Goal: Task Accomplishment & Management: Manage account settings

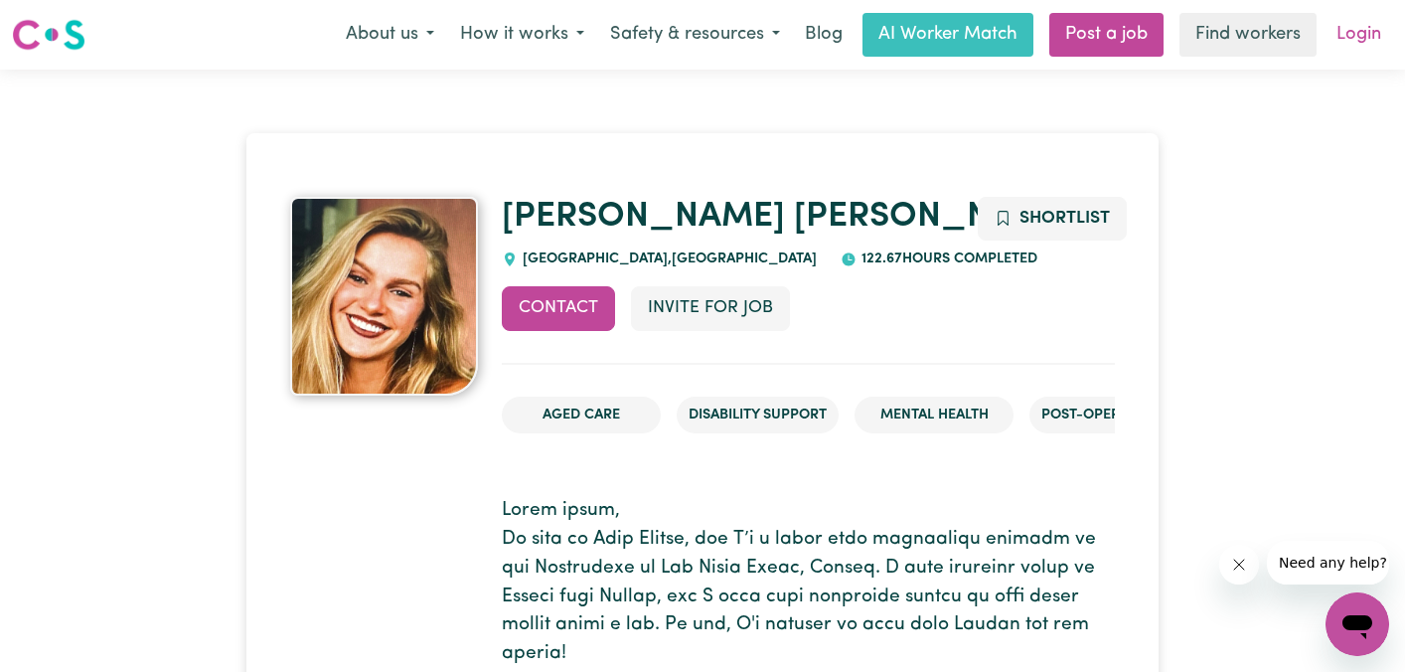
click at [1340, 39] on link "Login" at bounding box center [1358, 35] width 69 height 44
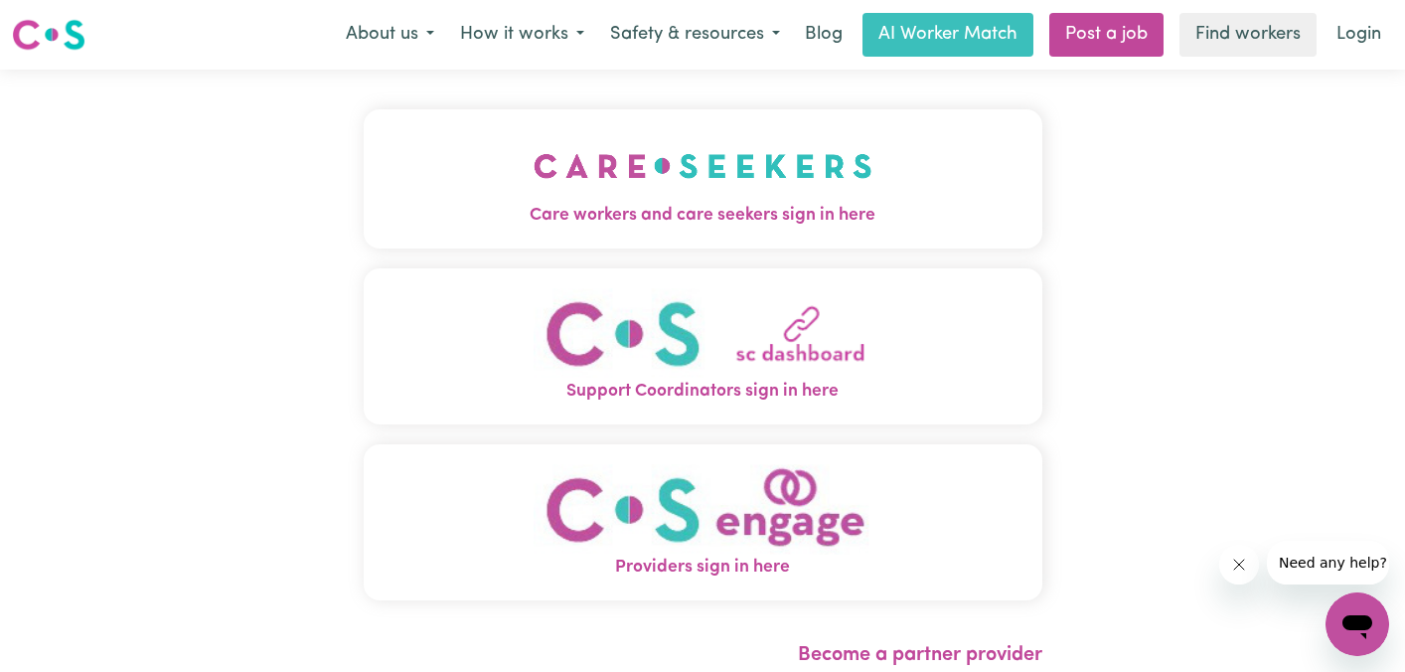
click at [790, 141] on img "Care workers and care seekers sign in here" at bounding box center [703, 166] width 339 height 74
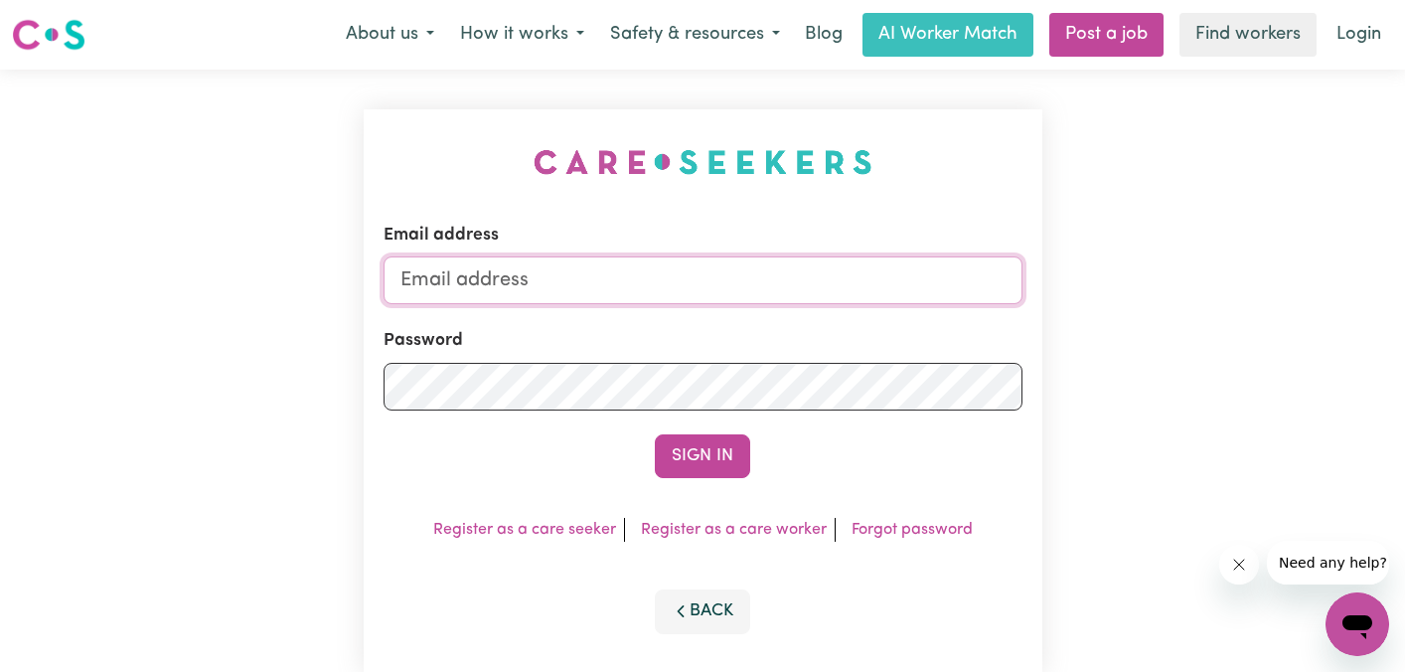
click at [682, 274] on input "Email address" at bounding box center [703, 280] width 639 height 48
type input "[EMAIL_ADDRESS][DOMAIN_NAME]"
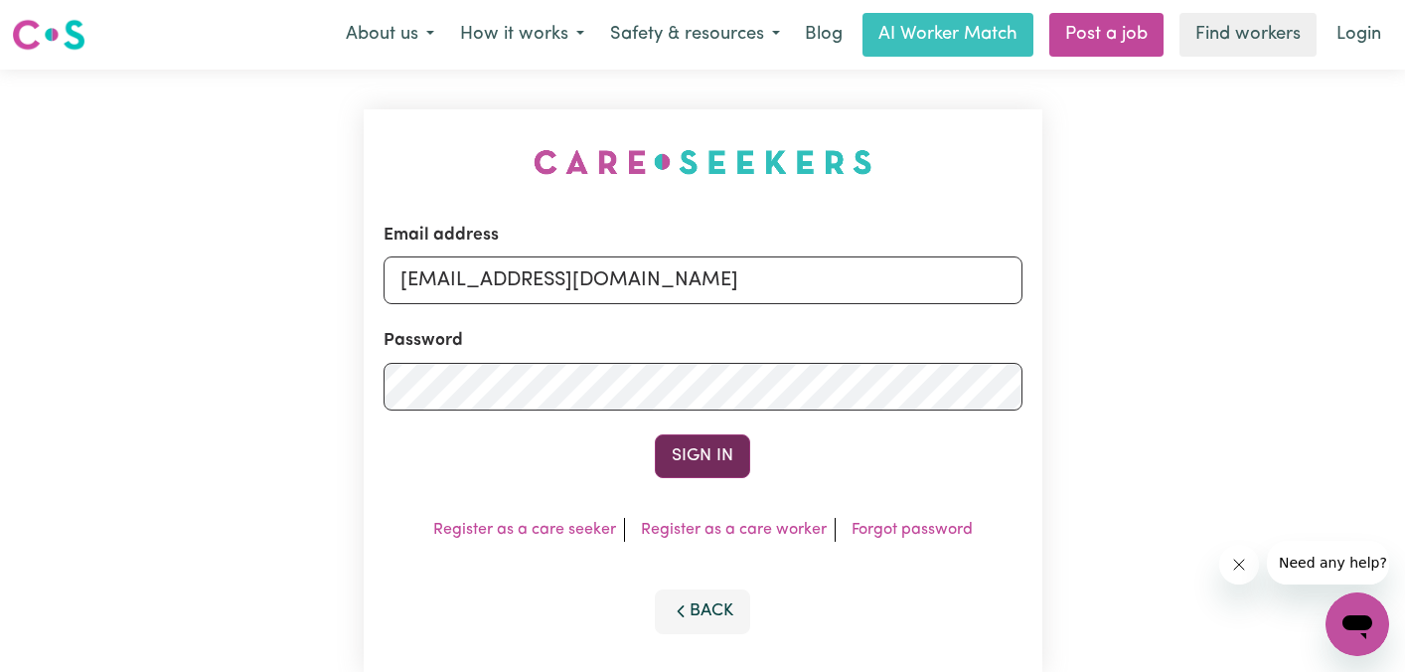
click at [705, 447] on button "Sign In" at bounding box center [702, 456] width 95 height 44
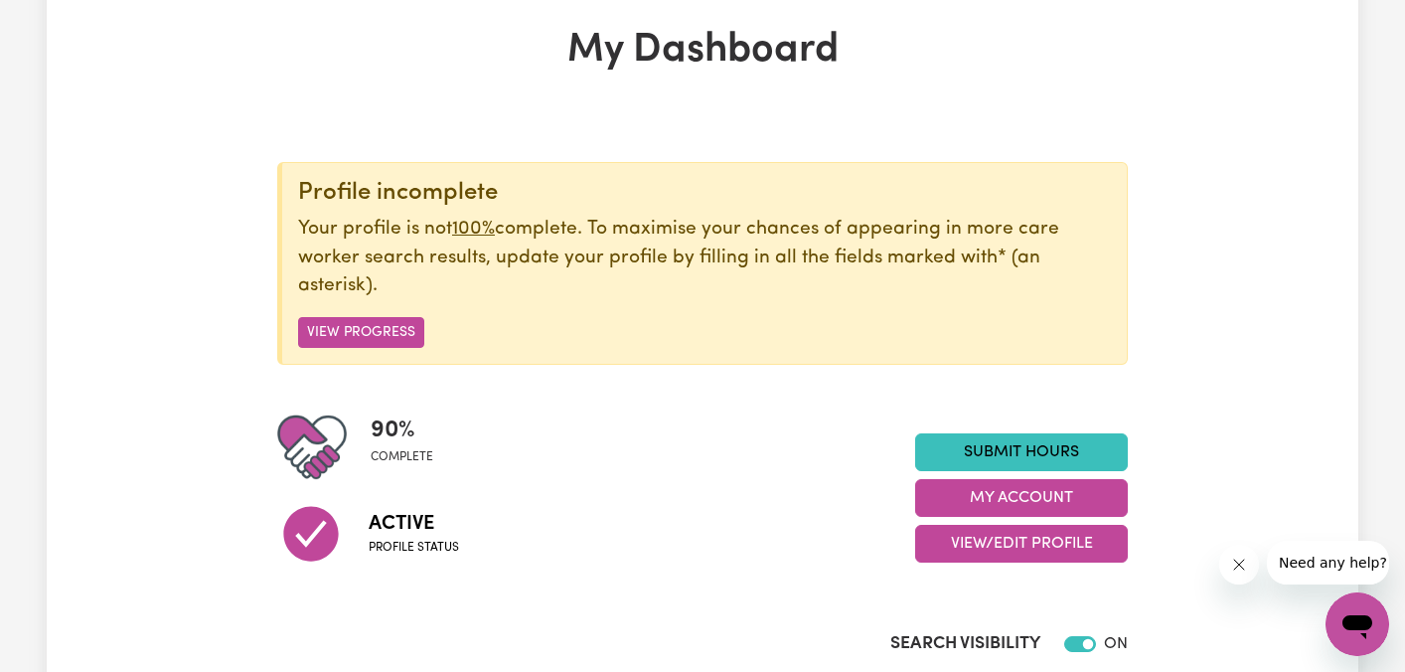
scroll to position [231, 0]
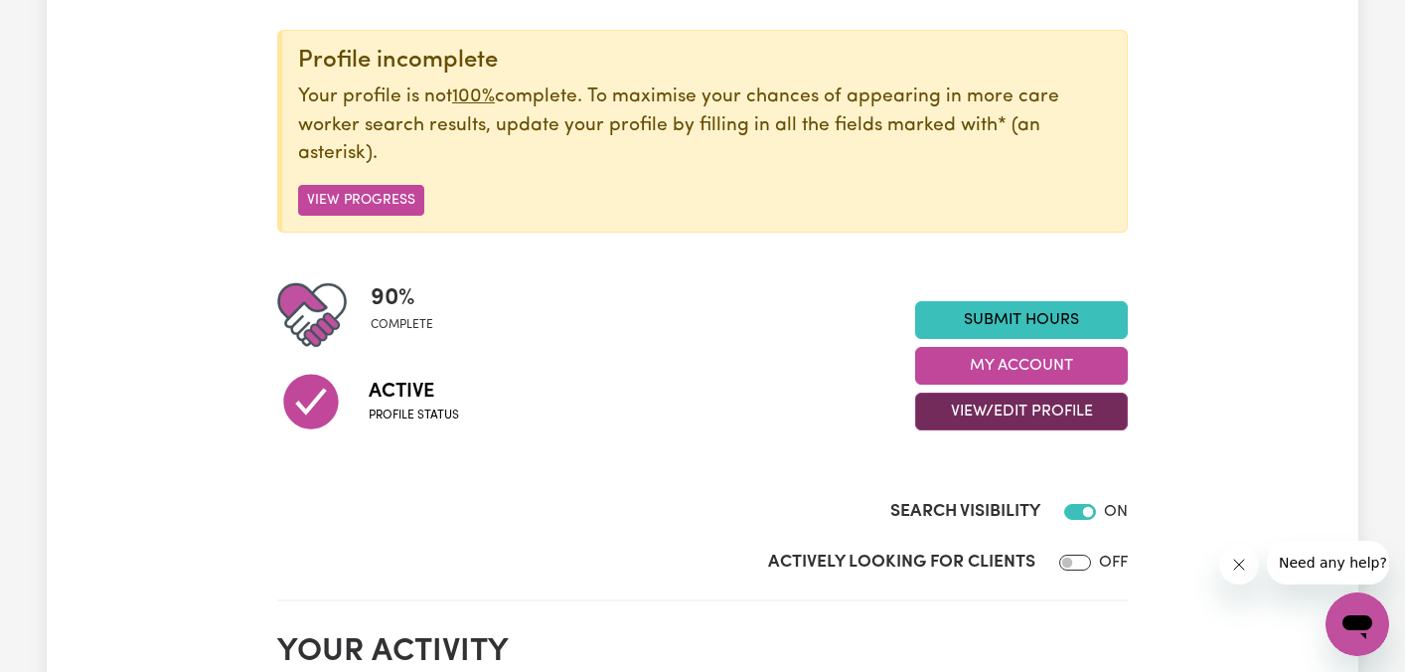
click at [986, 411] on button "View/Edit Profile" at bounding box center [1021, 411] width 213 height 38
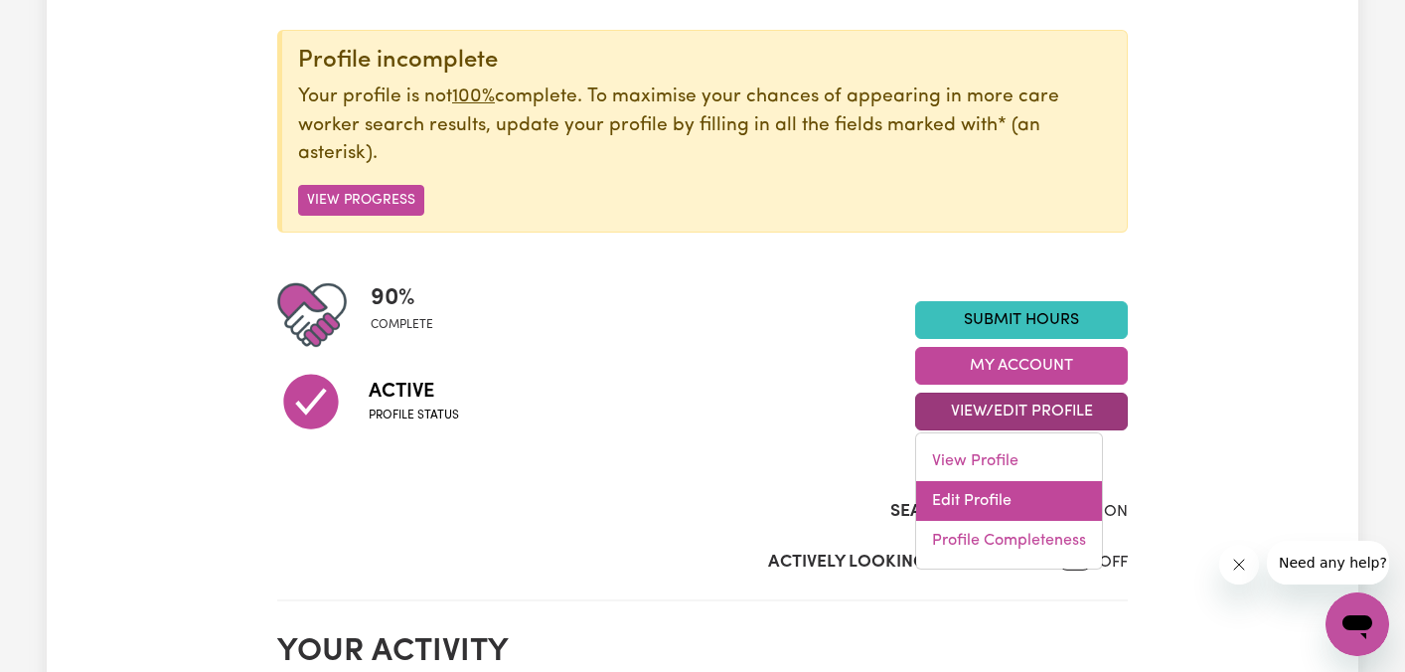
click at [978, 502] on link "Edit Profile" at bounding box center [1009, 501] width 186 height 40
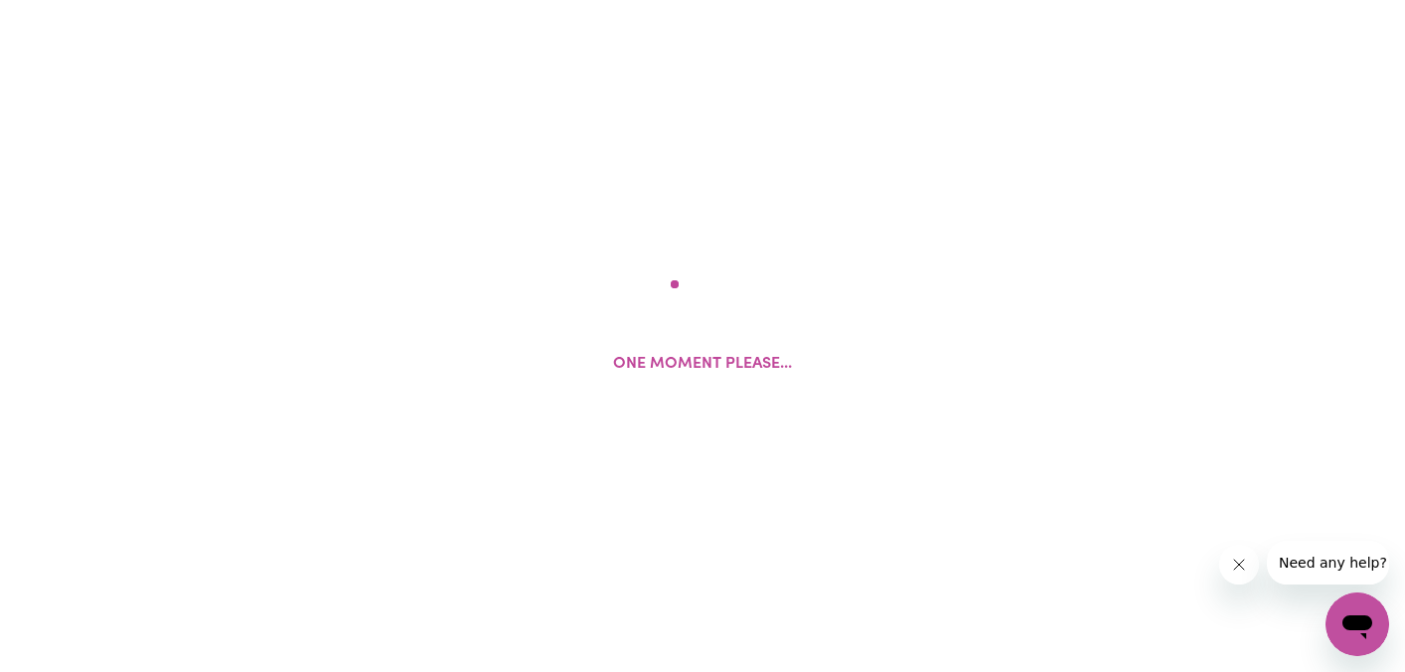
select select "[DEMOGRAPHIC_DATA]"
select select "Student Visa"
select select "Studying a healthcare related degree or qualification"
select select "50"
select select "70"
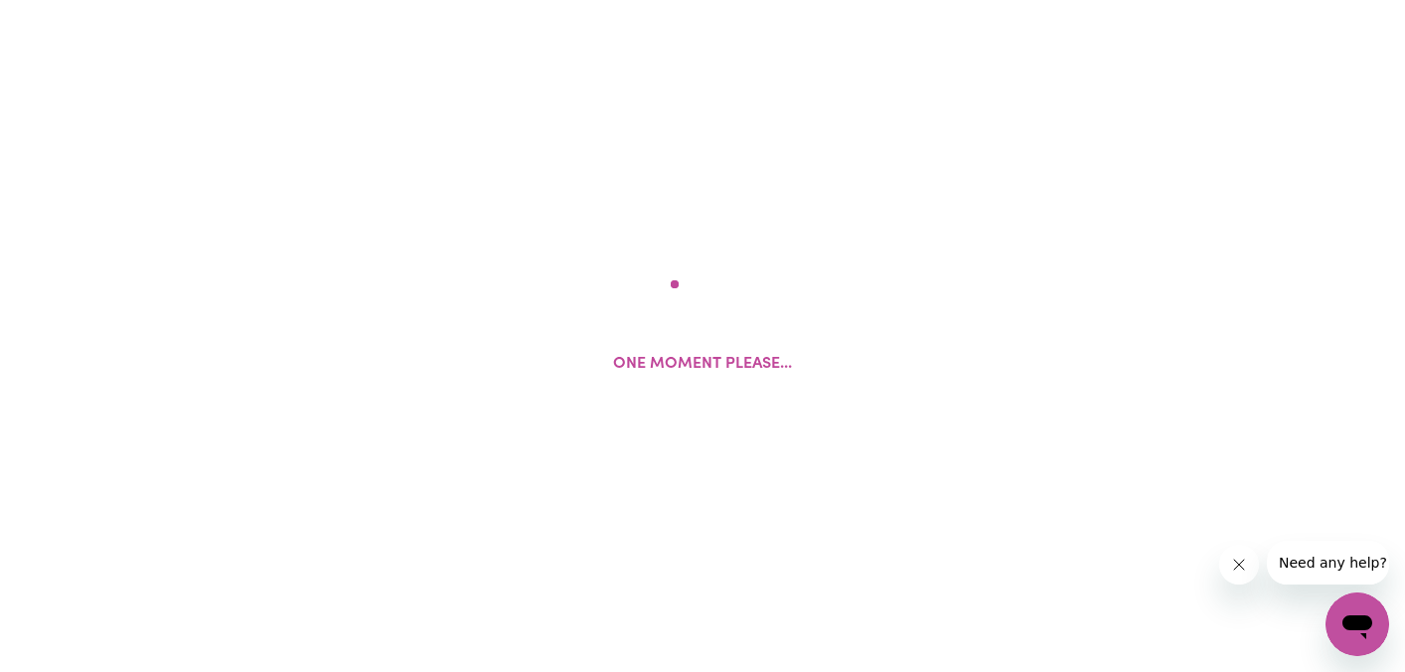
select select "85"
select select "90"
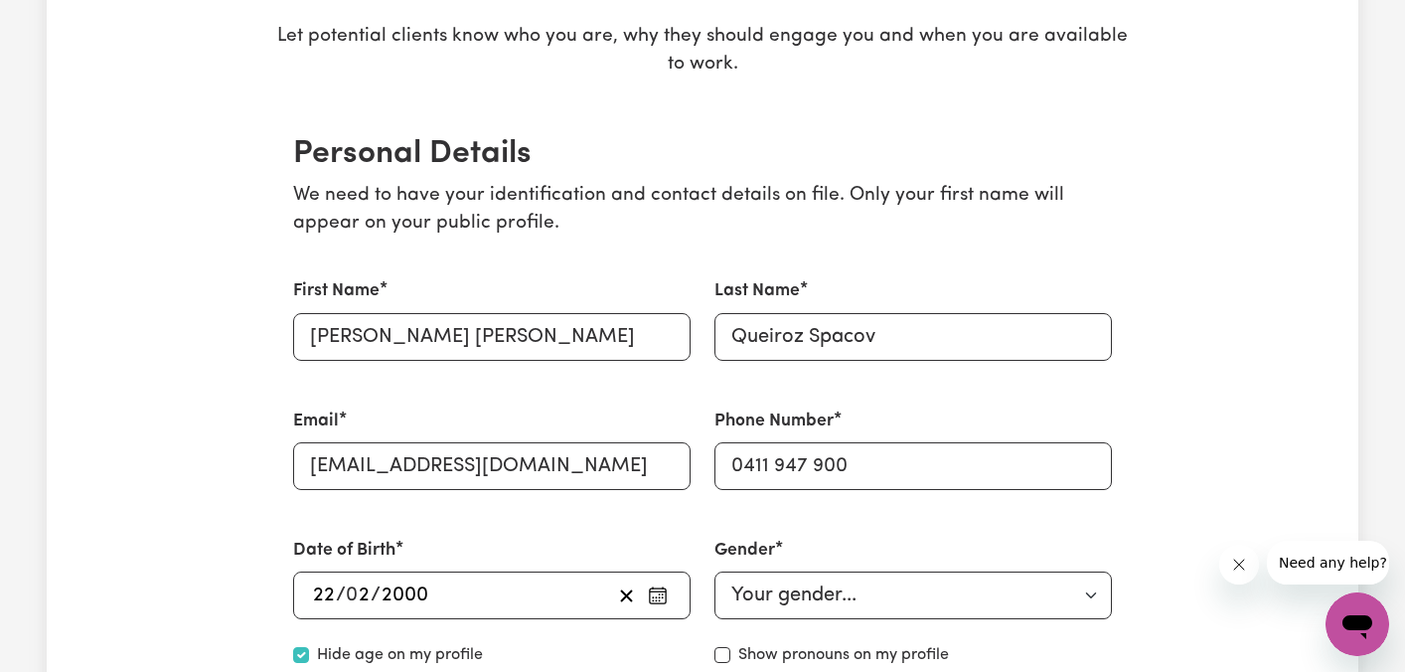
scroll to position [365, 0]
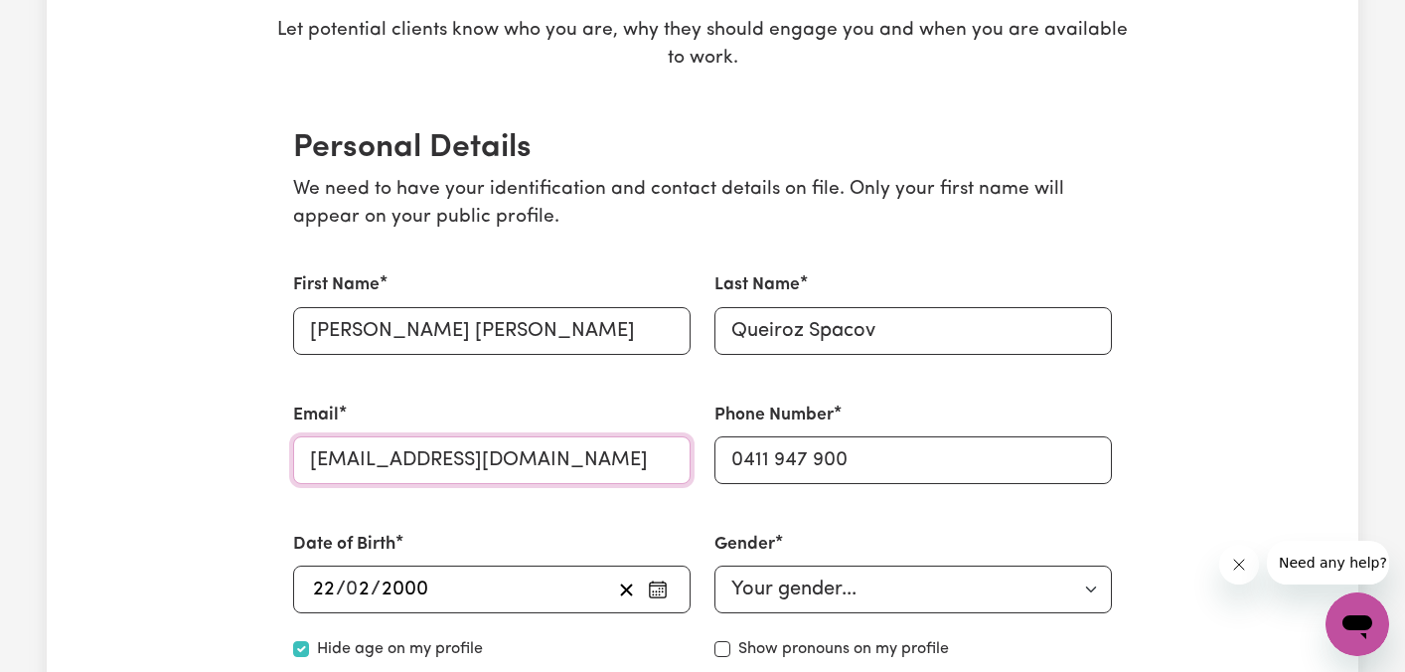
click at [474, 453] on input "[EMAIL_ADDRESS][DOMAIN_NAME]" at bounding box center [491, 460] width 397 height 48
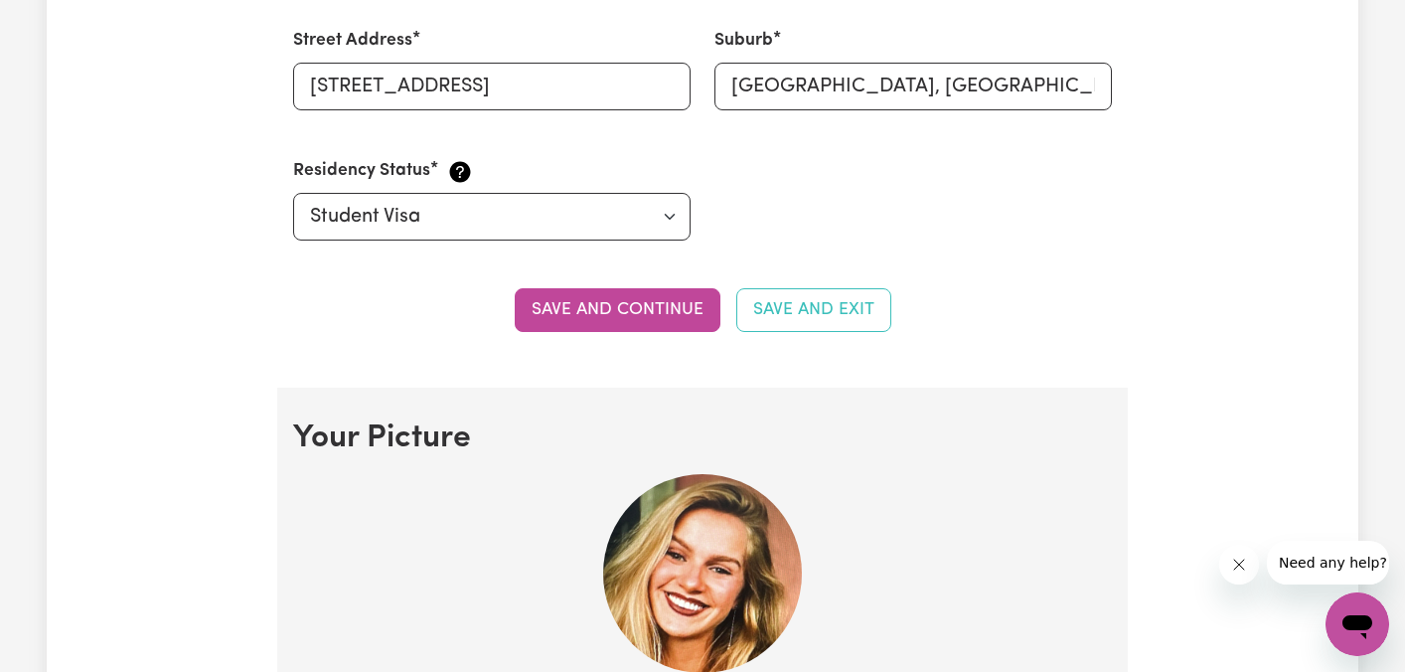
scroll to position [1046, 0]
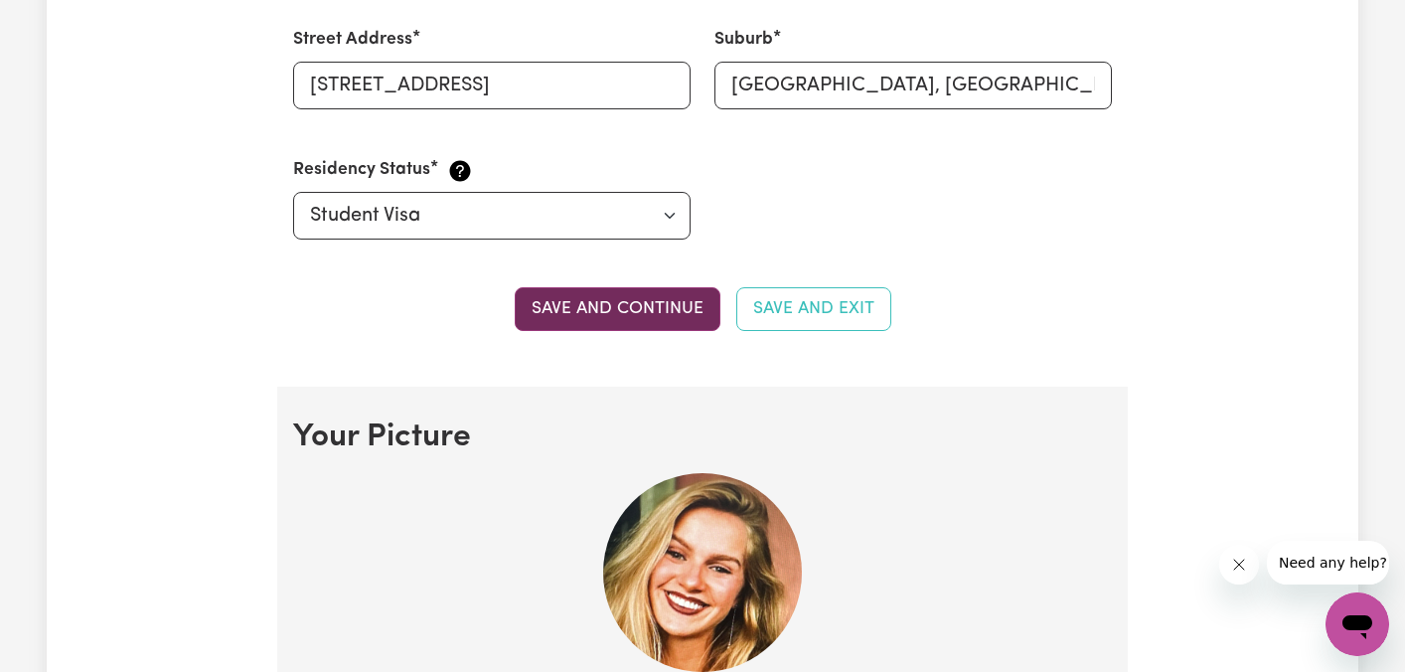
click at [553, 307] on button "Save and continue" at bounding box center [618, 309] width 206 height 44
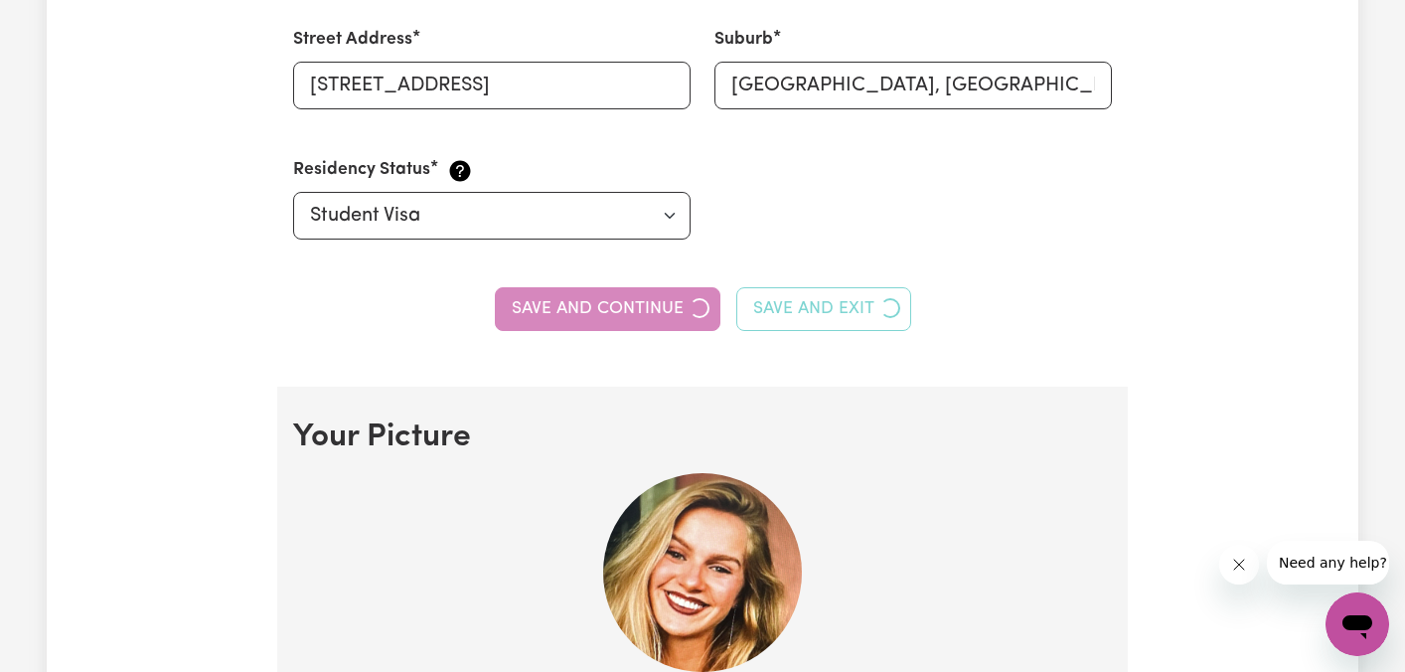
type input "[EMAIL_ADDRESS][DOMAIN_NAME]"
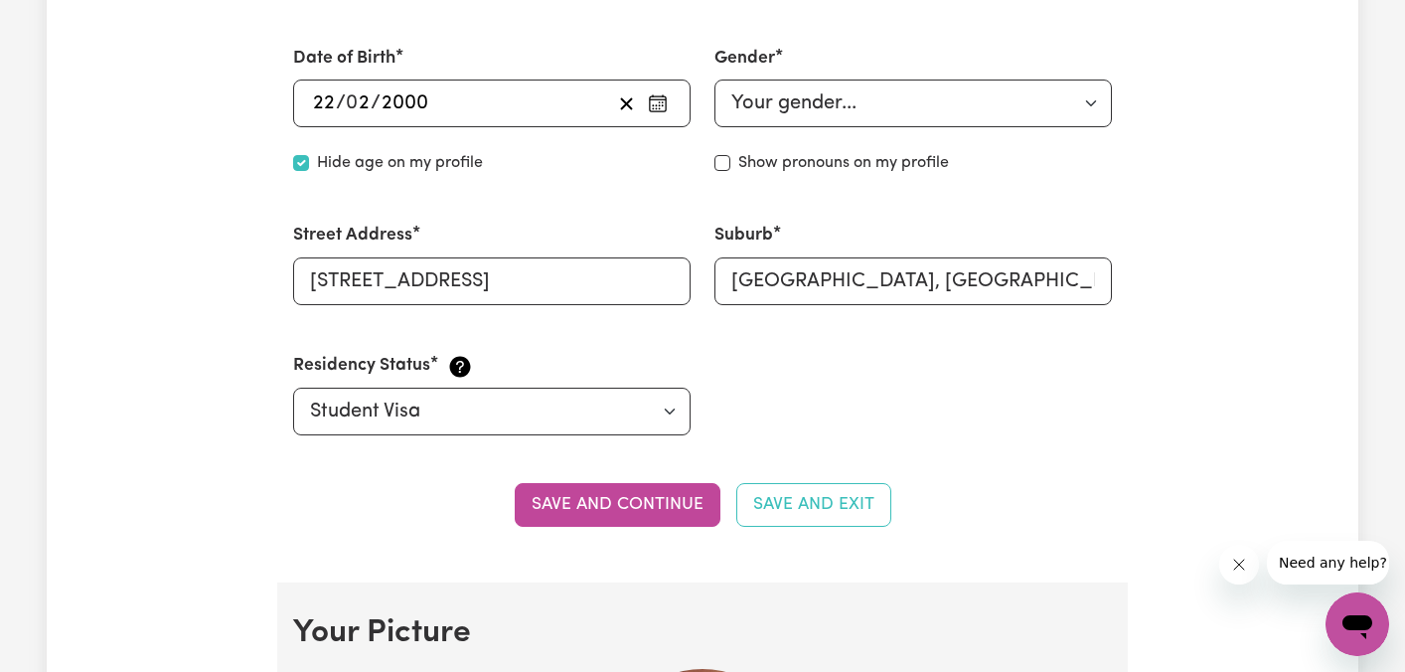
scroll to position [0, 0]
